Goal: Find specific page/section

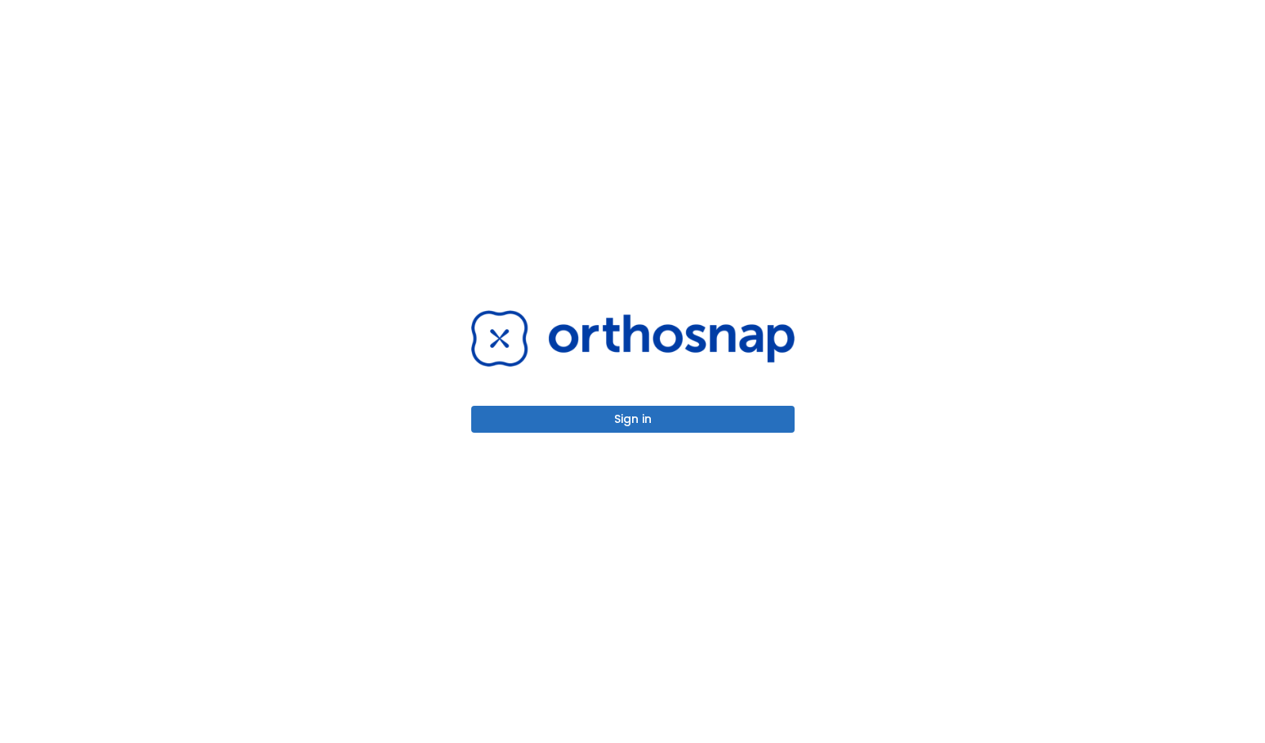
click at [738, 437] on div "Sign in" at bounding box center [633, 371] width 363 height 743
click at [751, 422] on button "Sign in" at bounding box center [632, 419] width 323 height 27
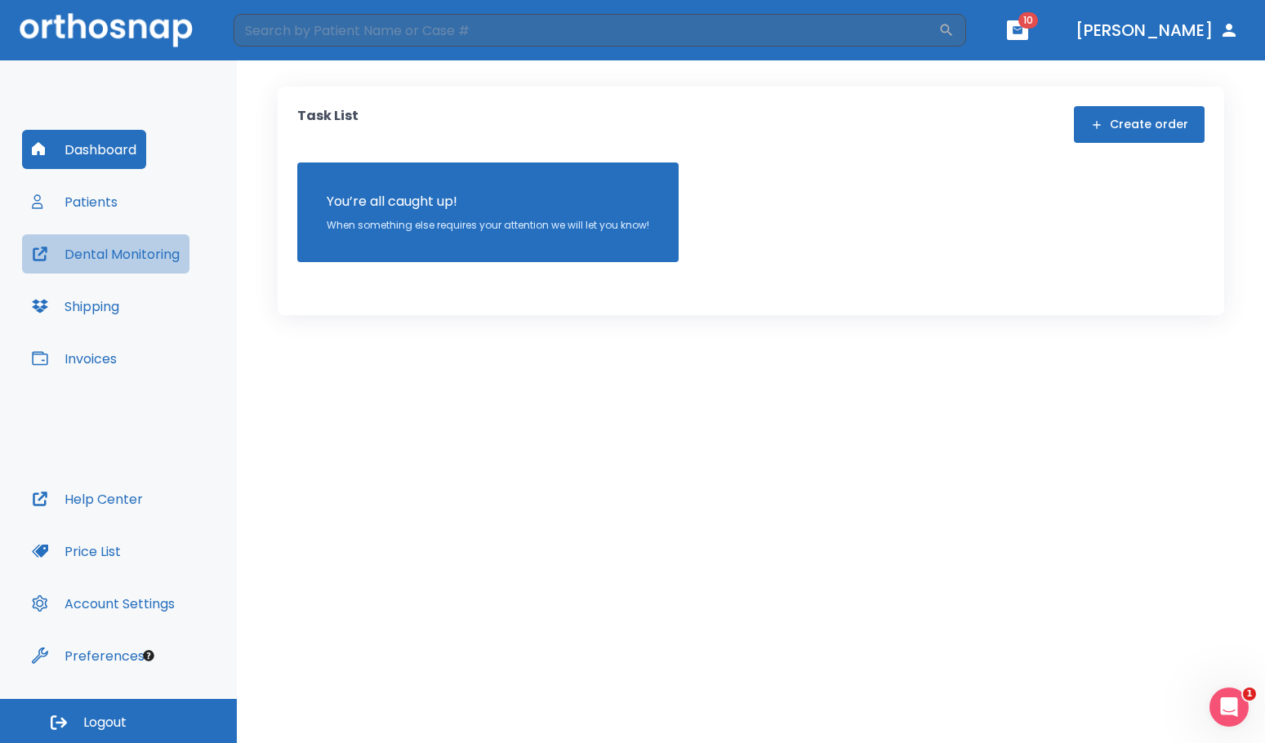
click at [87, 252] on button "Dental Monitoring" at bounding box center [105, 253] width 167 height 39
click at [93, 203] on button "Patients" at bounding box center [74, 201] width 105 height 39
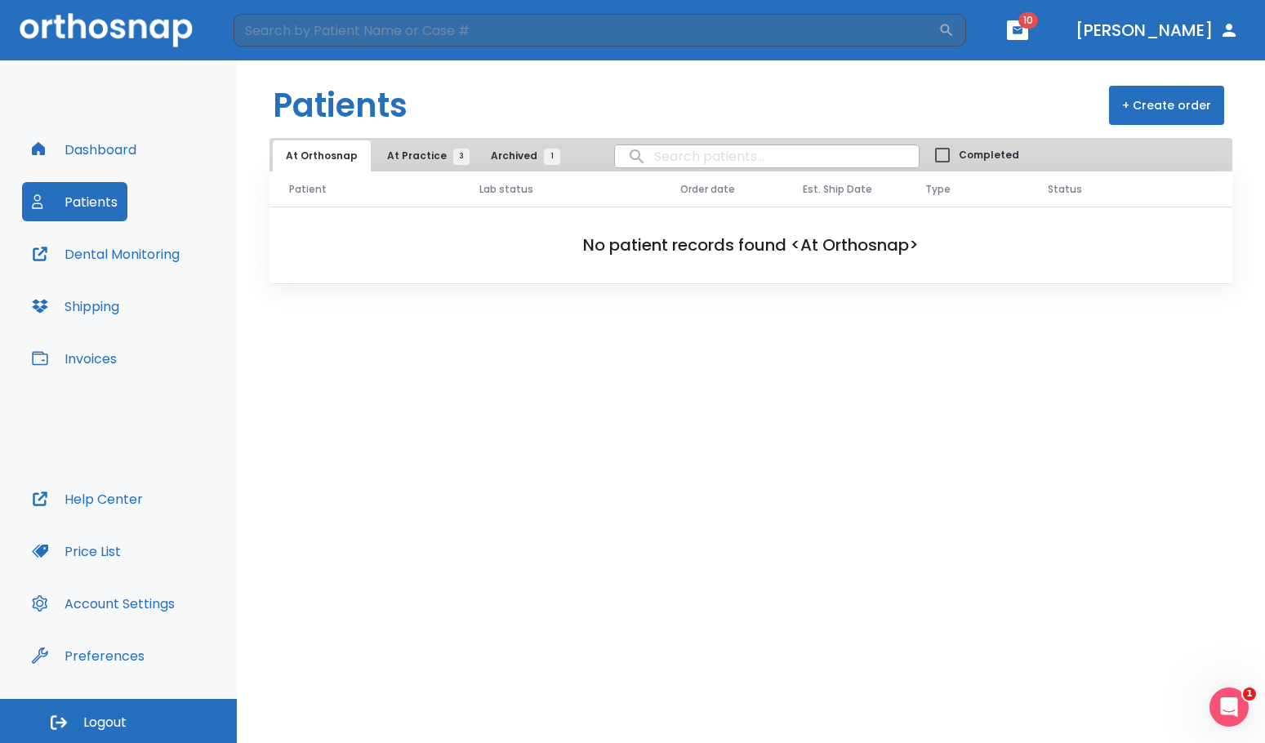
click at [453, 158] on span "3" at bounding box center [461, 157] width 16 height 16
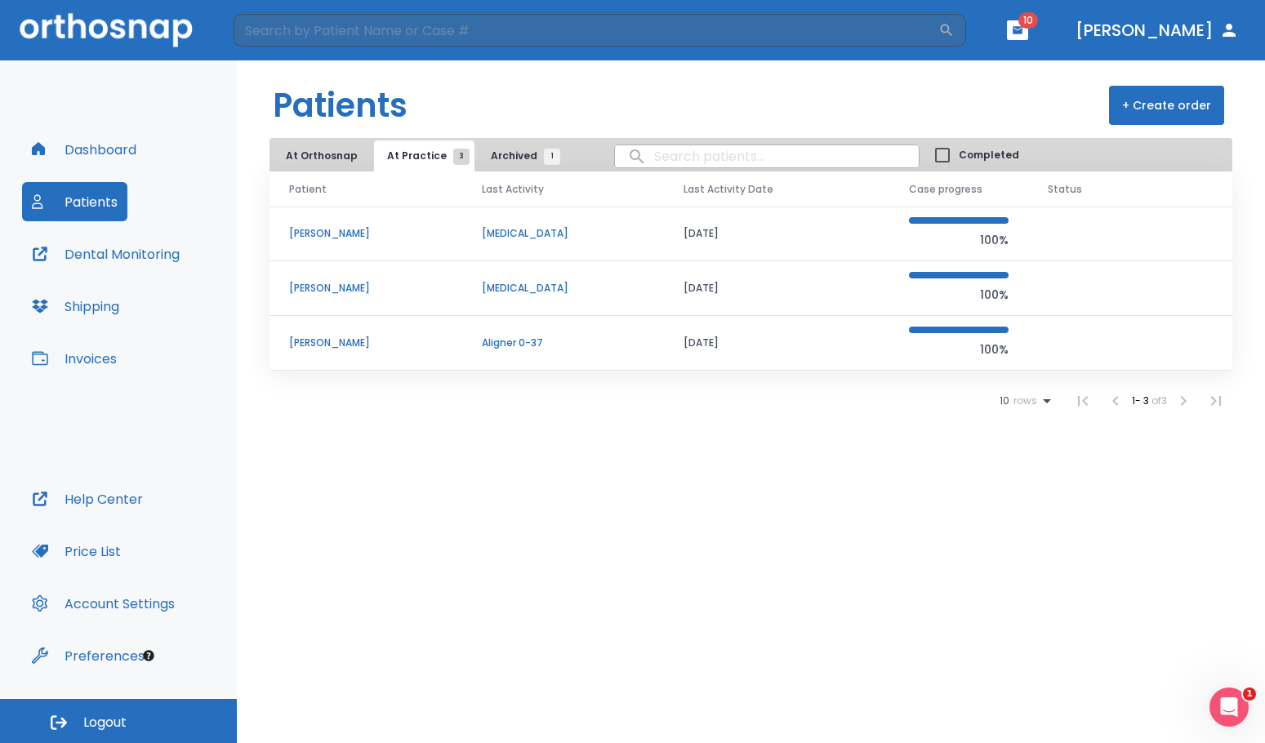
click at [335, 341] on p "Maria Thompson" at bounding box center [366, 343] width 154 height 15
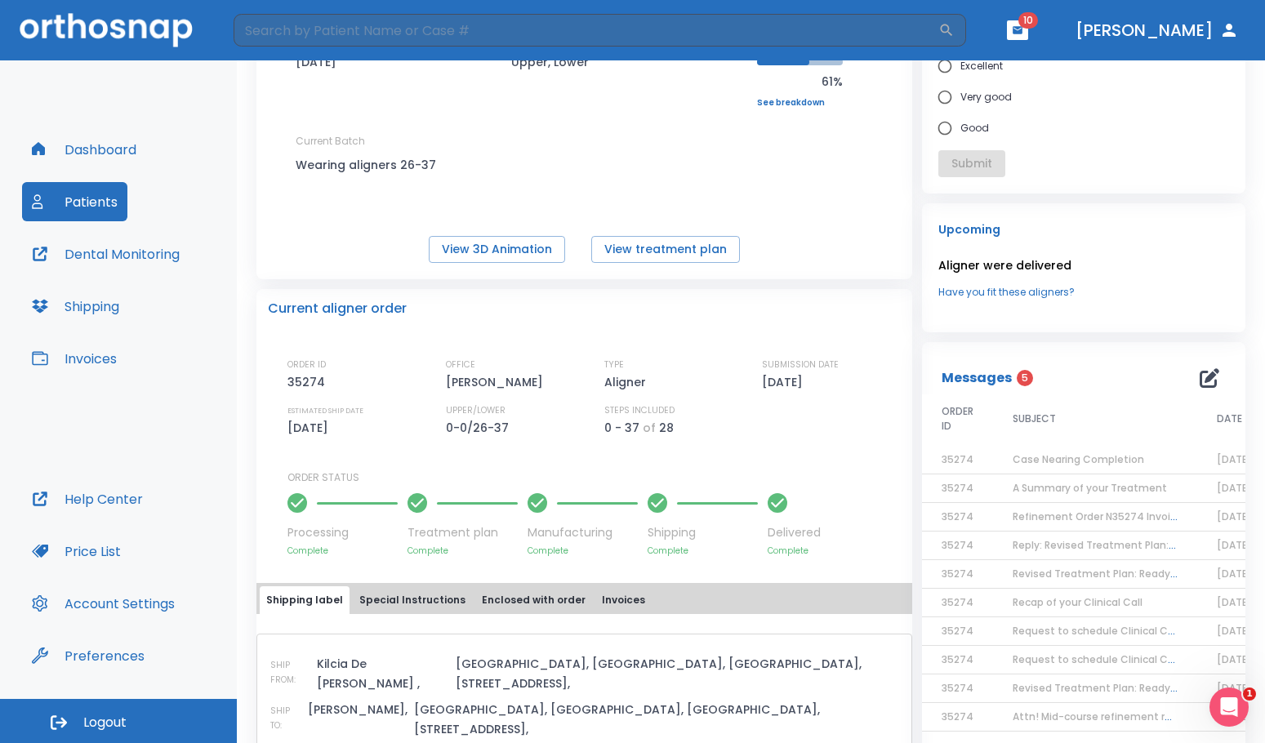
scroll to position [327, 0]
